Goal: Information Seeking & Learning: Find specific fact

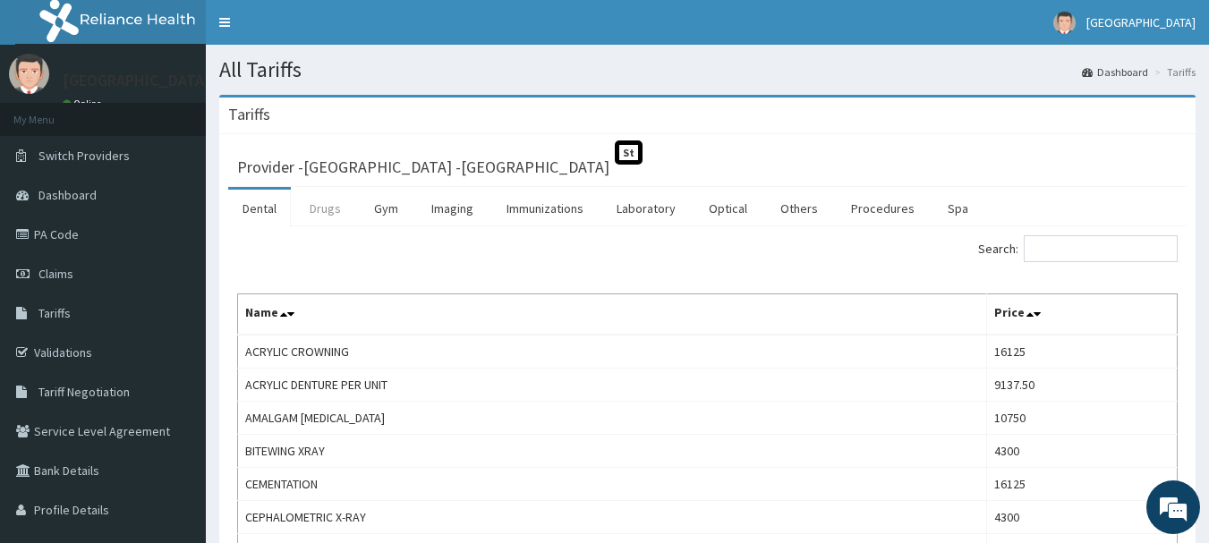
click at [328, 211] on link "Drugs" at bounding box center [325, 209] width 60 height 38
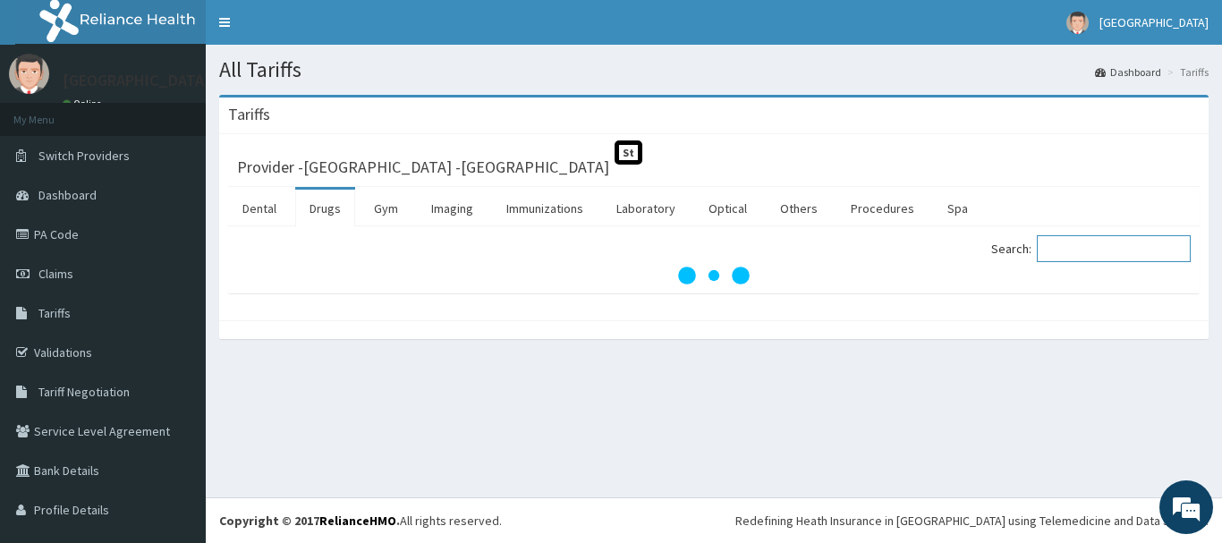
click at [1077, 245] on input "Search:" at bounding box center [1114, 248] width 154 height 27
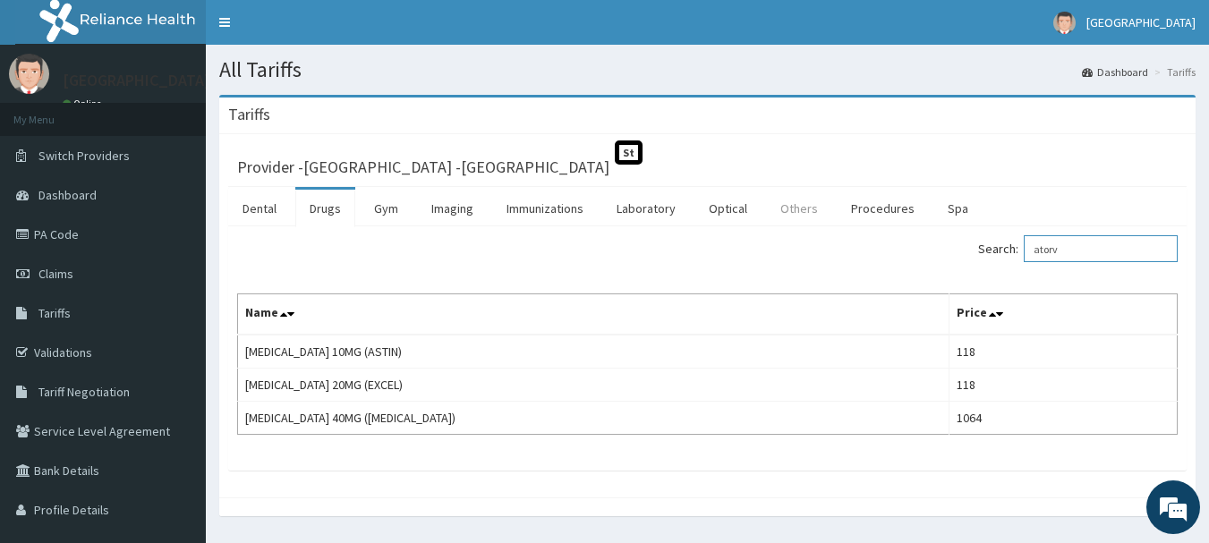
type input "atorv"
click at [804, 208] on link "Others" at bounding box center [799, 209] width 66 height 38
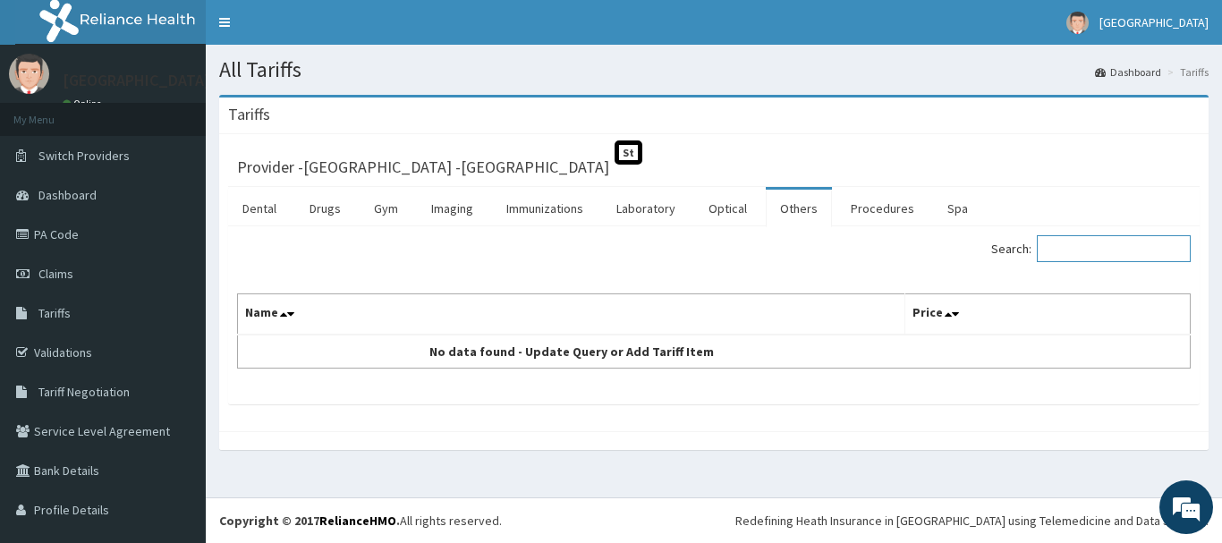
click at [1112, 257] on input "Search:" at bounding box center [1114, 248] width 154 height 27
click at [883, 208] on link "Procedures" at bounding box center [883, 209] width 92 height 38
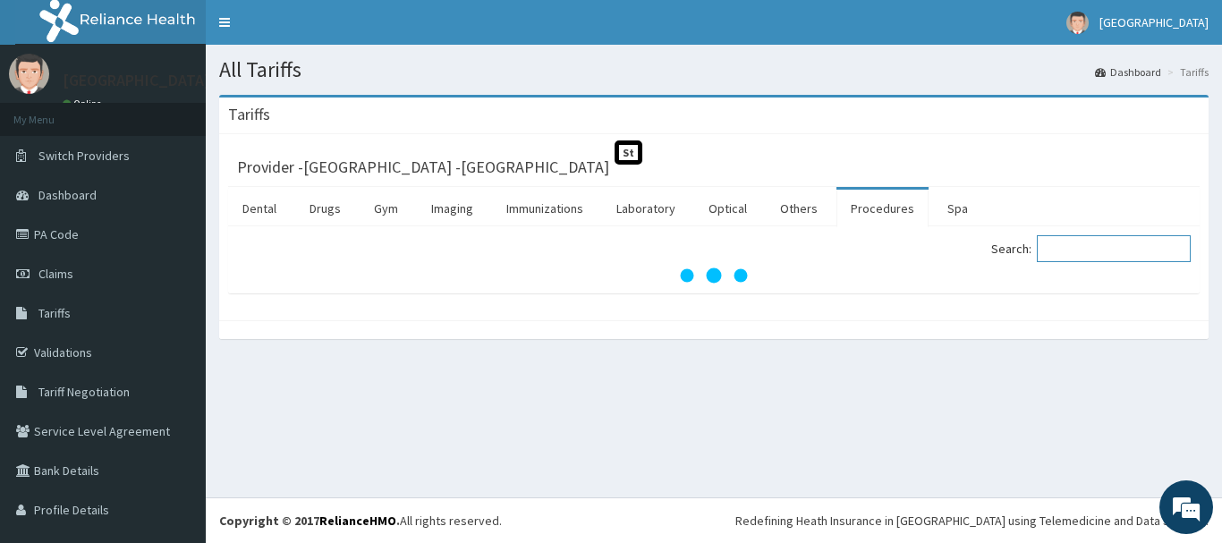
click at [1101, 242] on input "Search:" at bounding box center [1114, 248] width 154 height 27
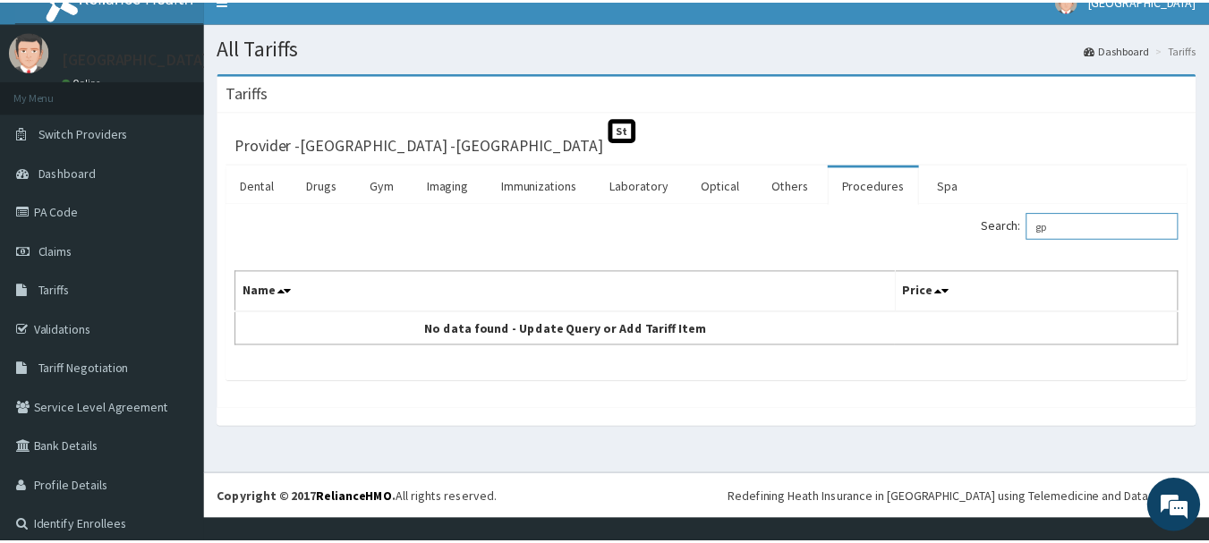
scroll to position [35, 0]
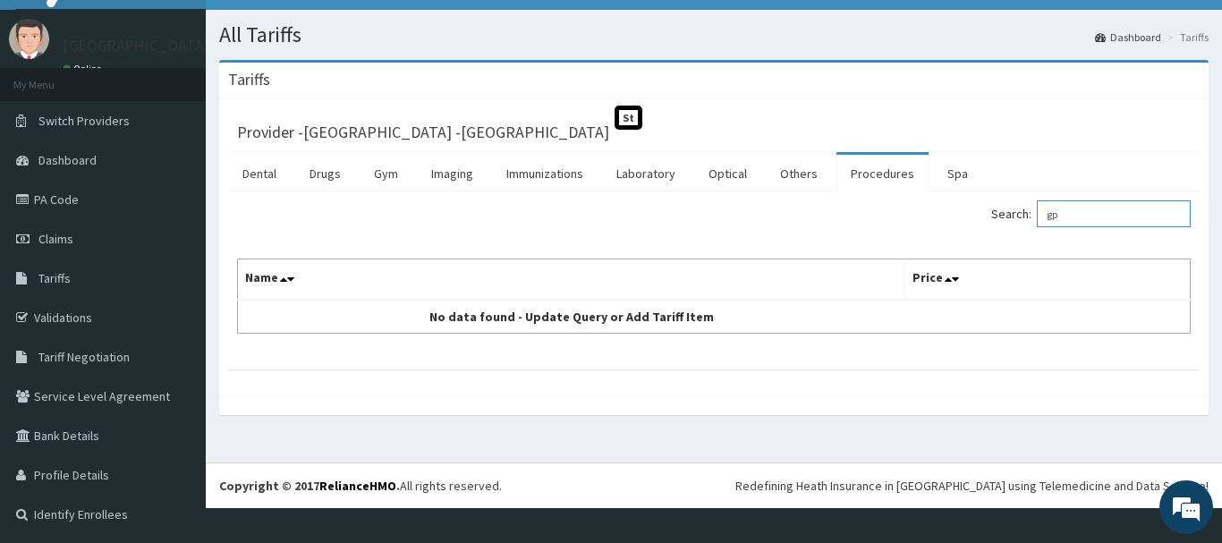
drag, startPoint x: 1099, startPoint y: 217, endPoint x: 1015, endPoint y: 223, distance: 84.3
click at [1015, 223] on label "Search: gp" at bounding box center [1091, 213] width 200 height 27
type input "v"
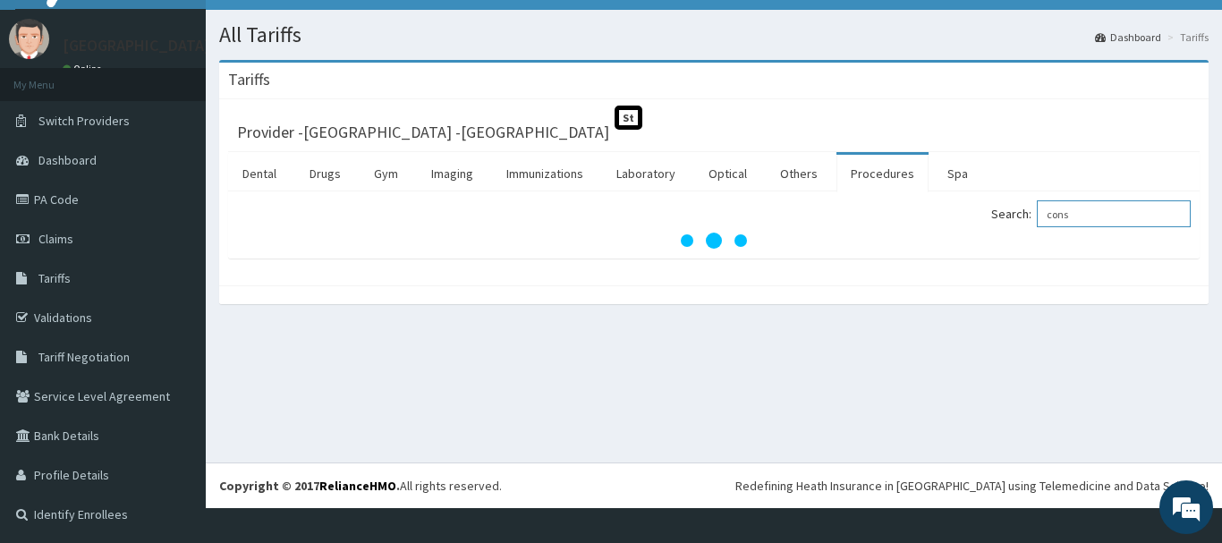
type input "cons"
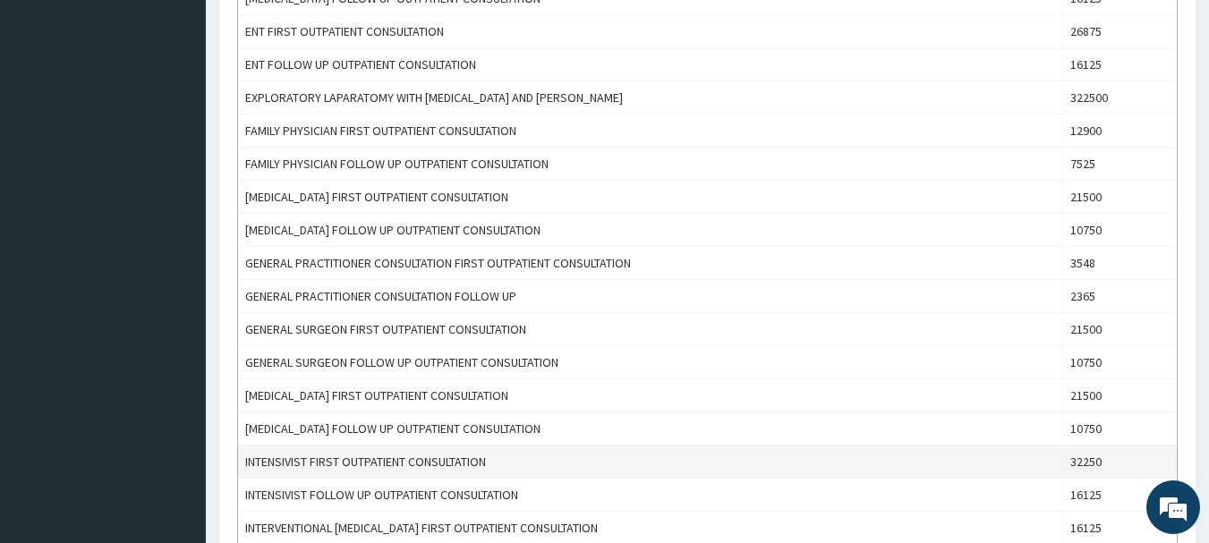
scroll to position [805, 0]
